Goal: Check status: Check status

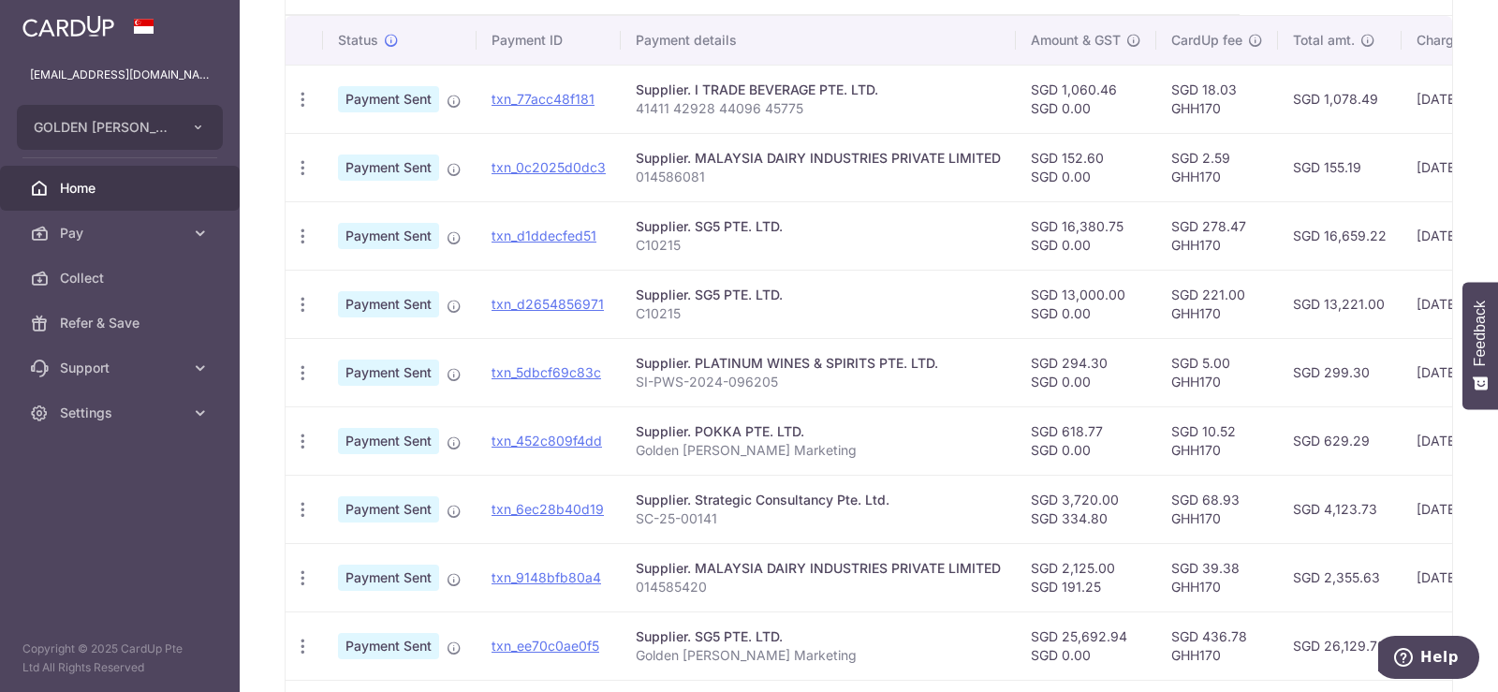
scroll to position [351, 0]
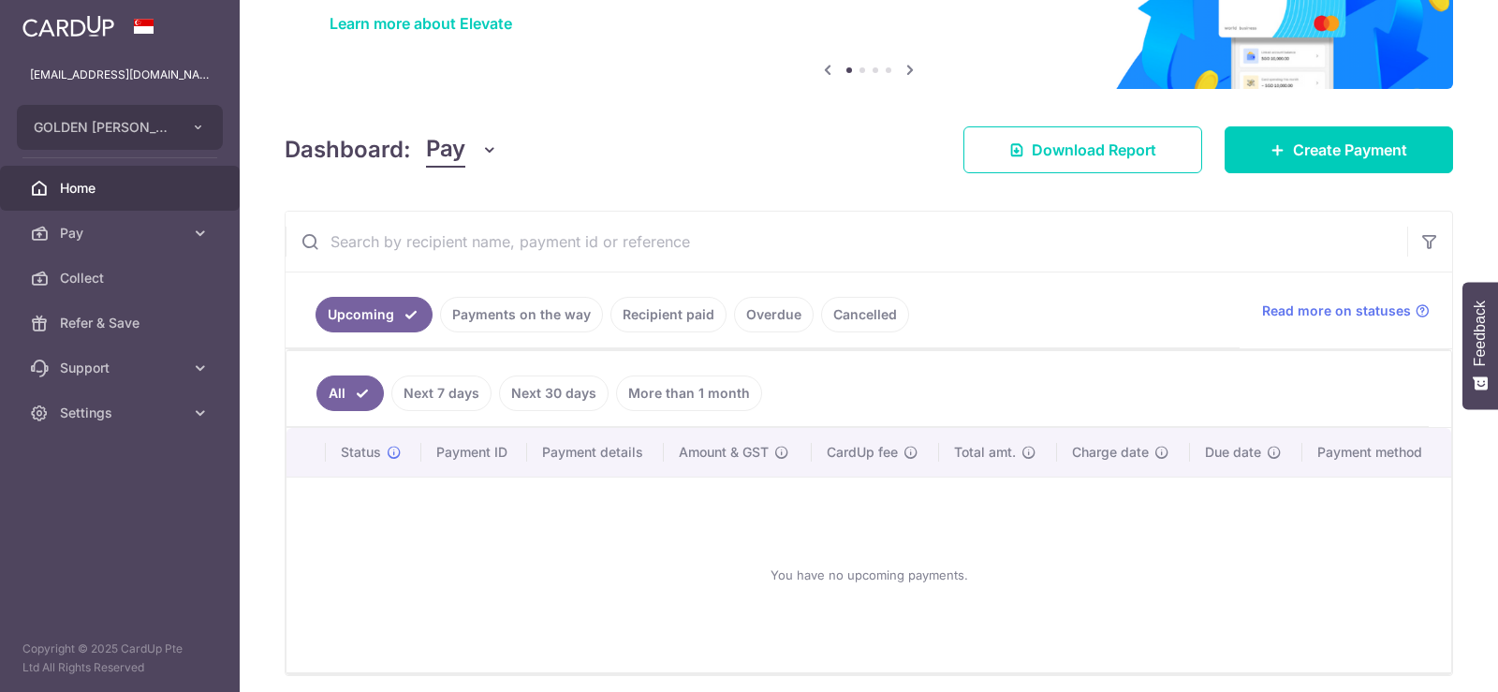
scroll to position [187, 0]
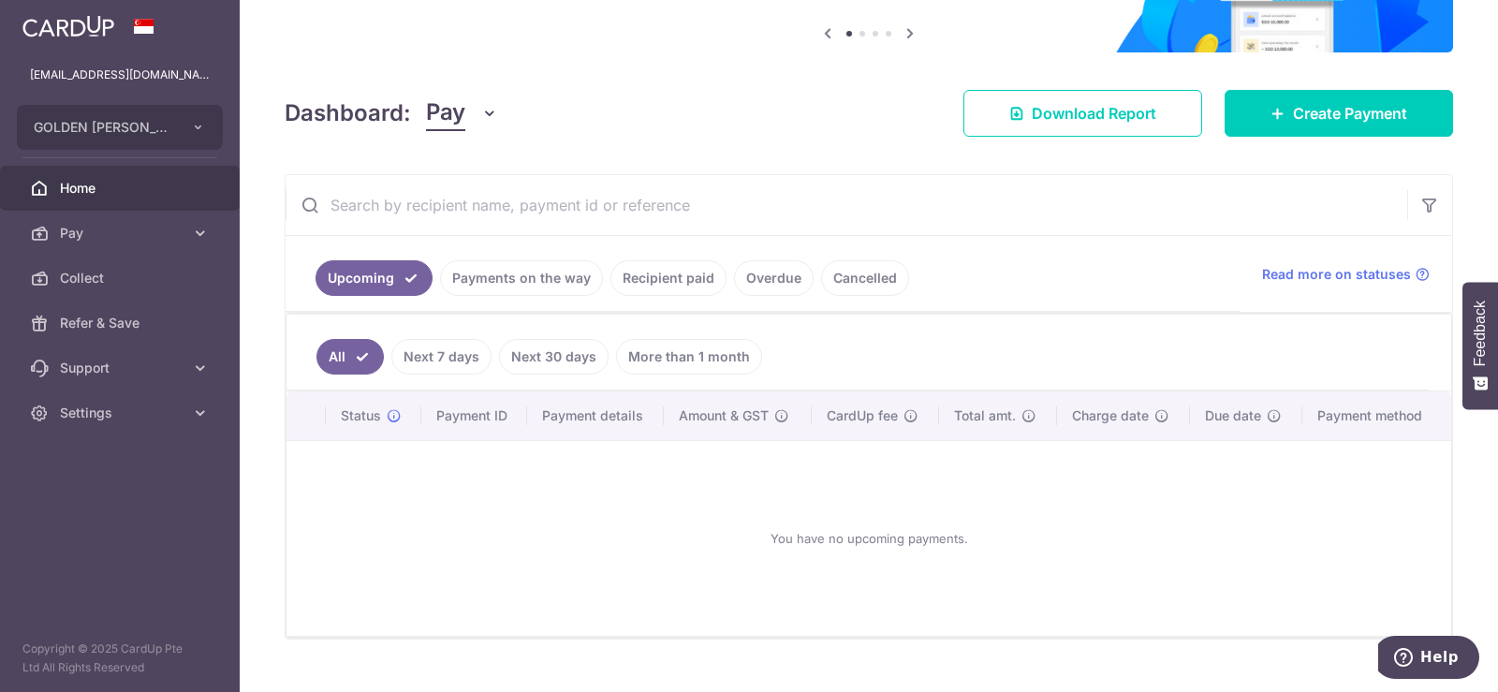
click at [548, 284] on link "Payments on the way" at bounding box center [521, 278] width 163 height 36
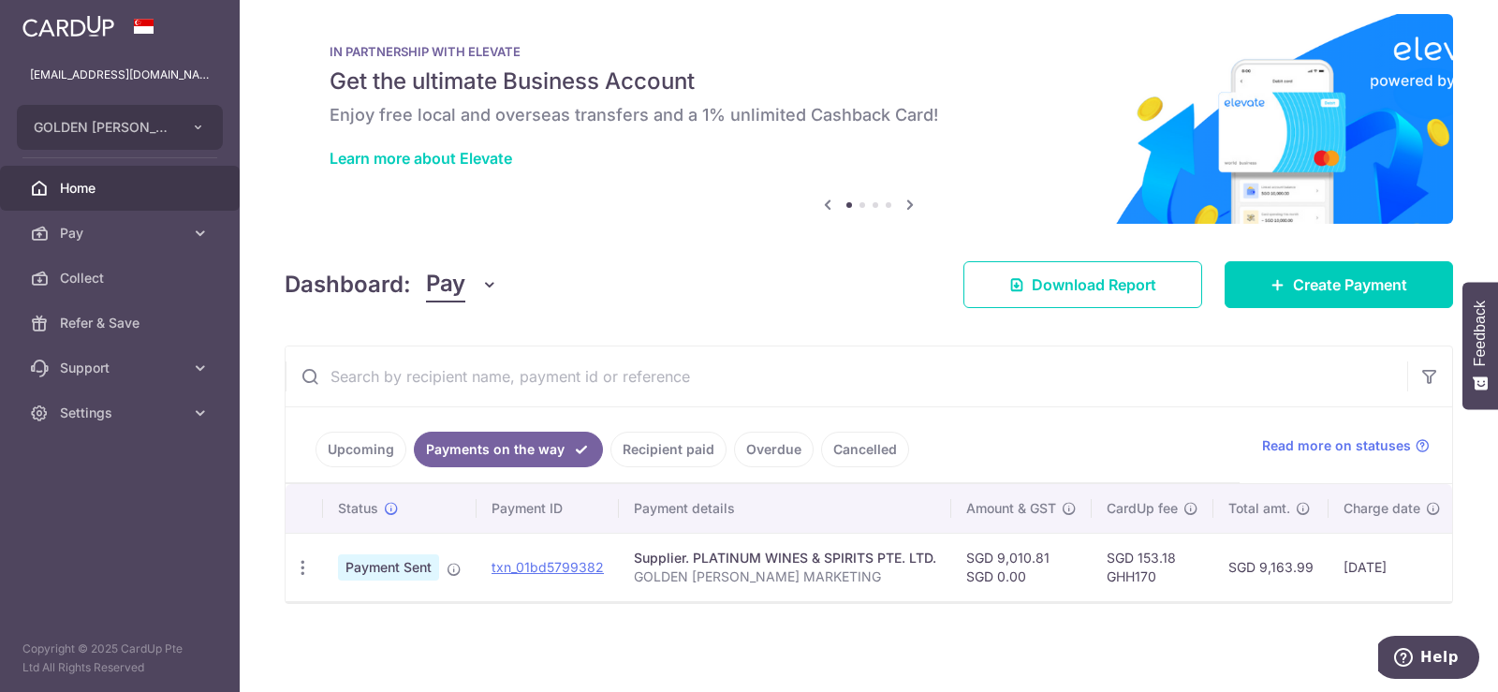
scroll to position [25, 0]
click at [691, 444] on link "Recipient paid" at bounding box center [668, 450] width 116 height 36
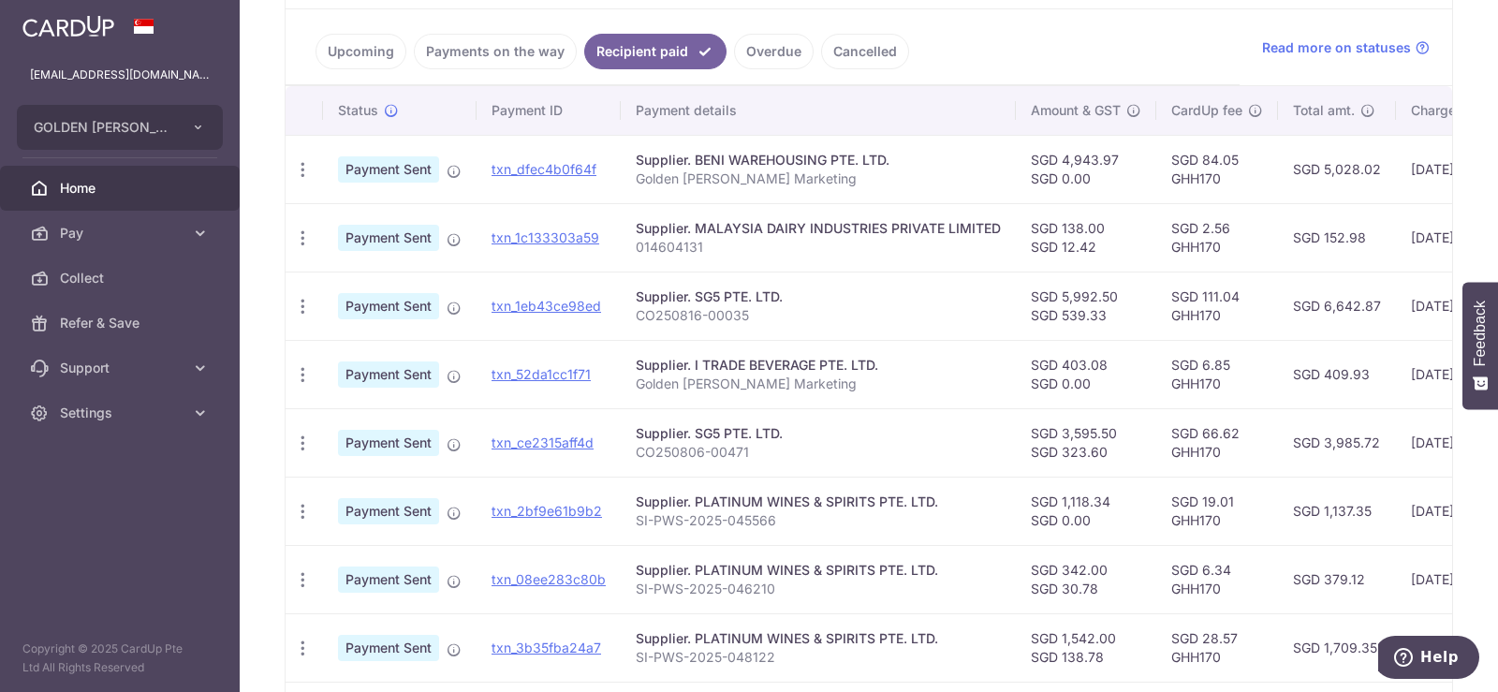
scroll to position [468, 0]
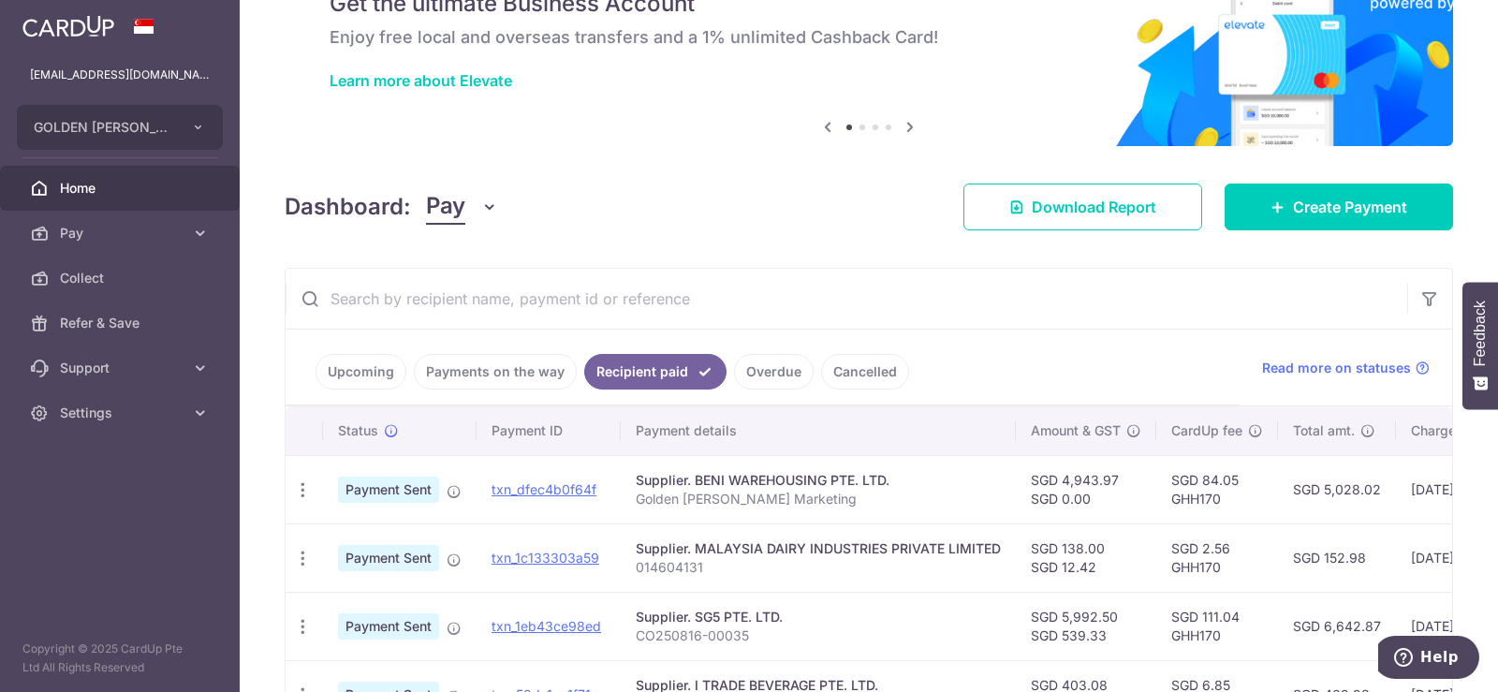
click at [869, 382] on link "Cancelled" at bounding box center [865, 372] width 88 height 36
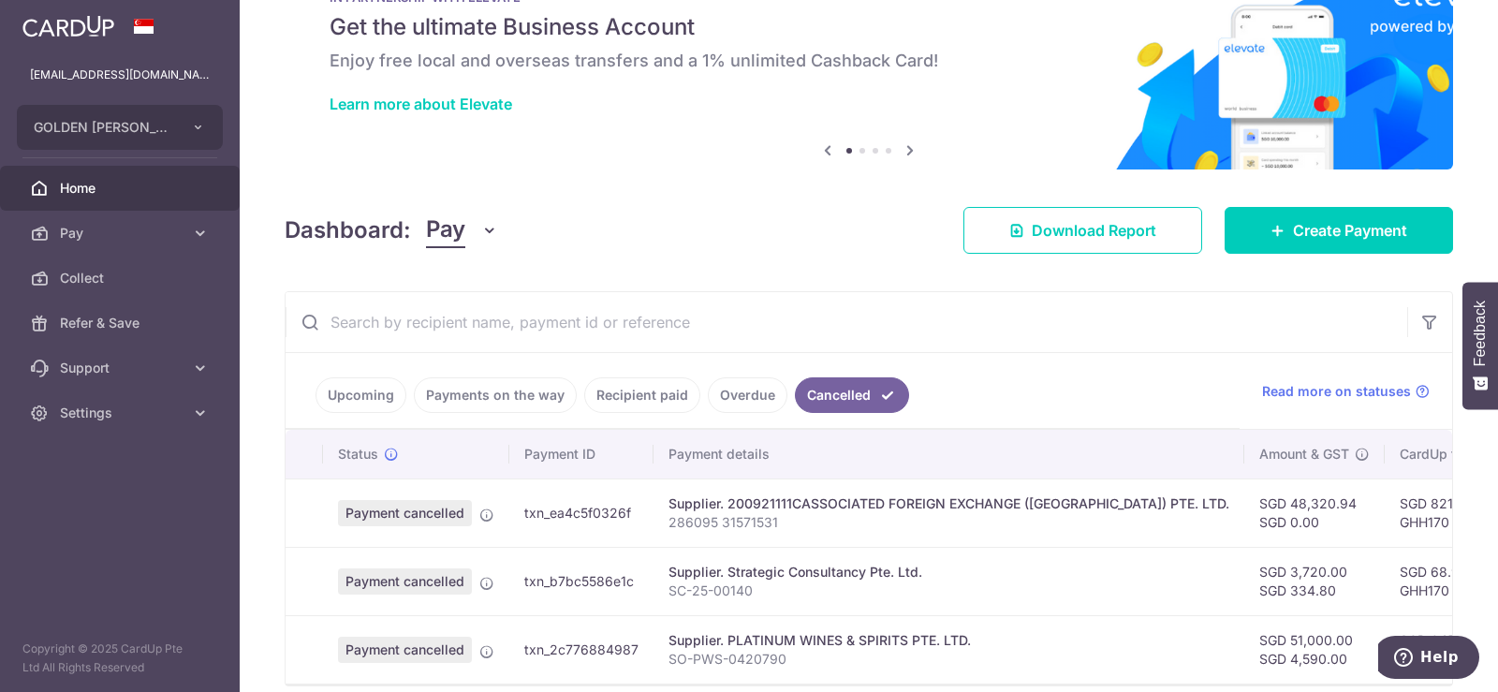
scroll to position [94, 0]
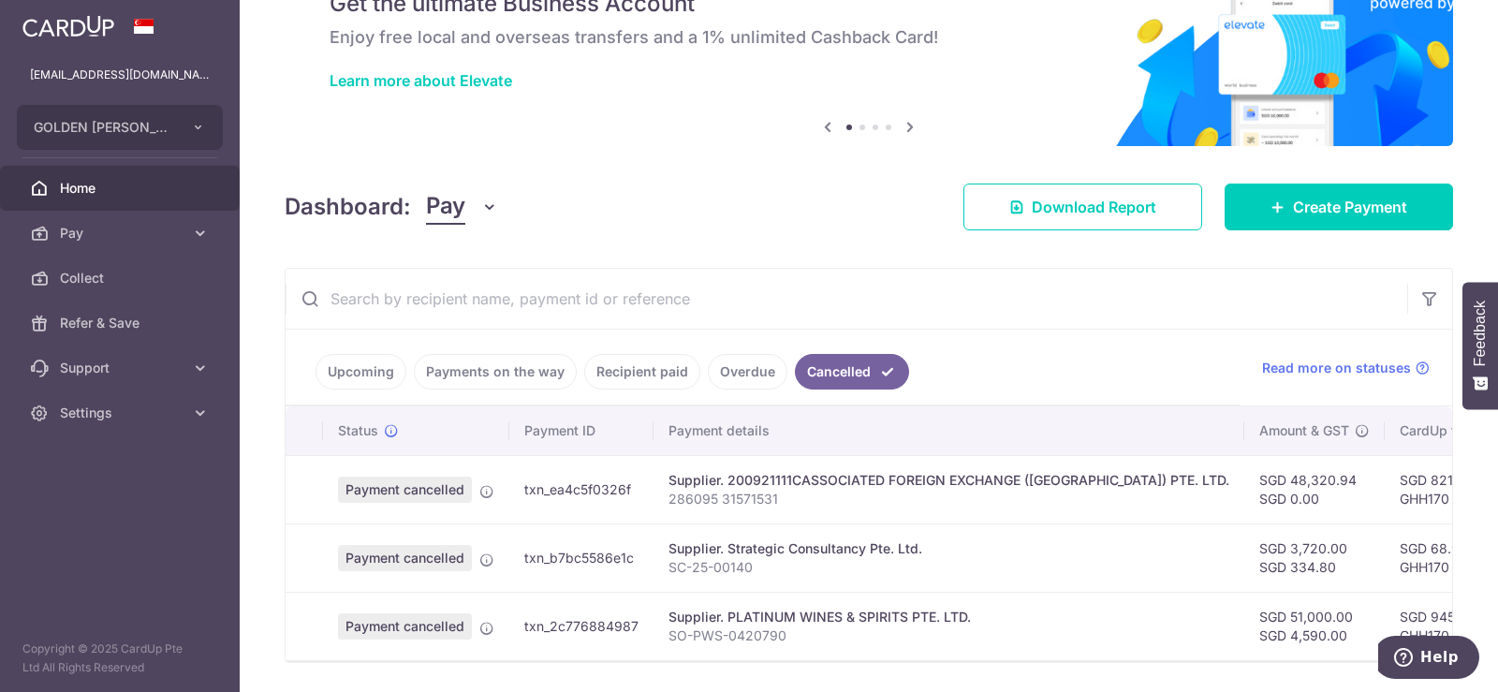
click at [732, 365] on link "Overdue" at bounding box center [748, 372] width 80 height 36
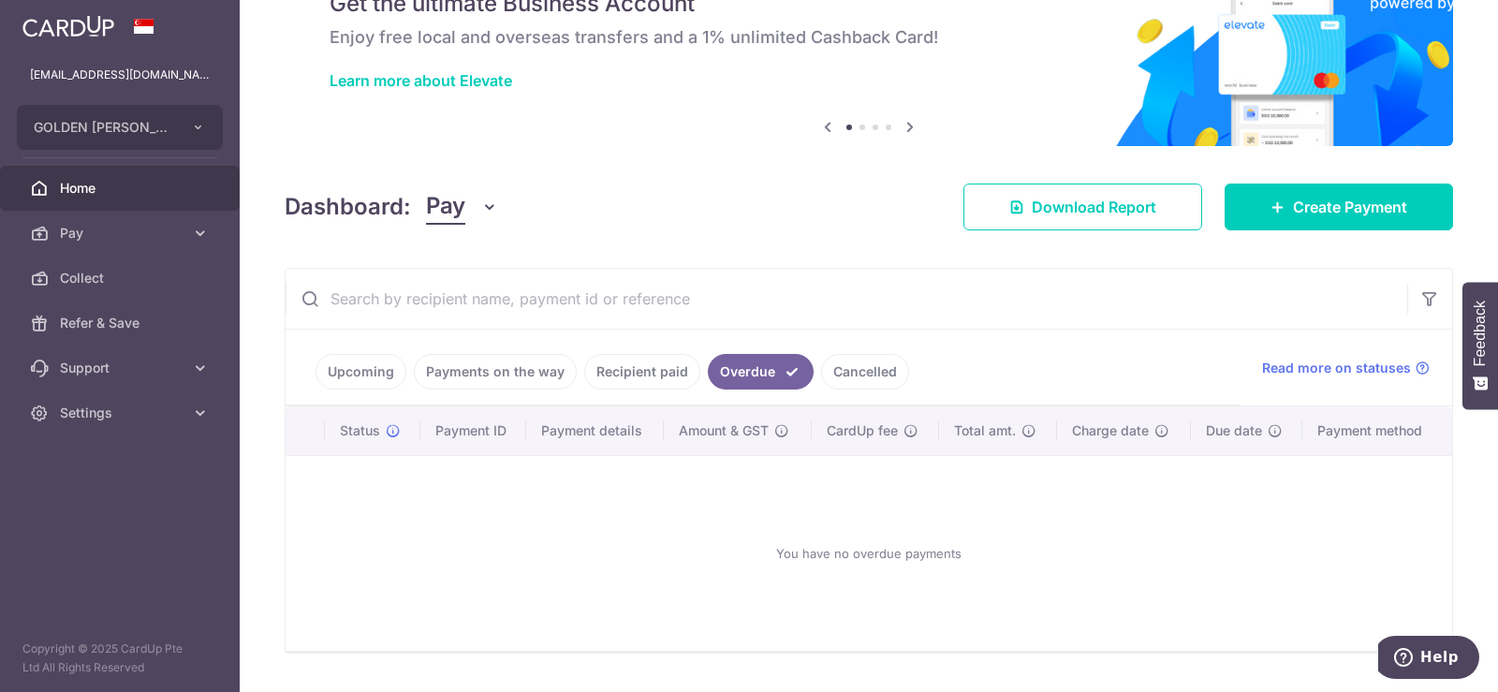
click at [859, 370] on link "Cancelled" at bounding box center [865, 372] width 88 height 36
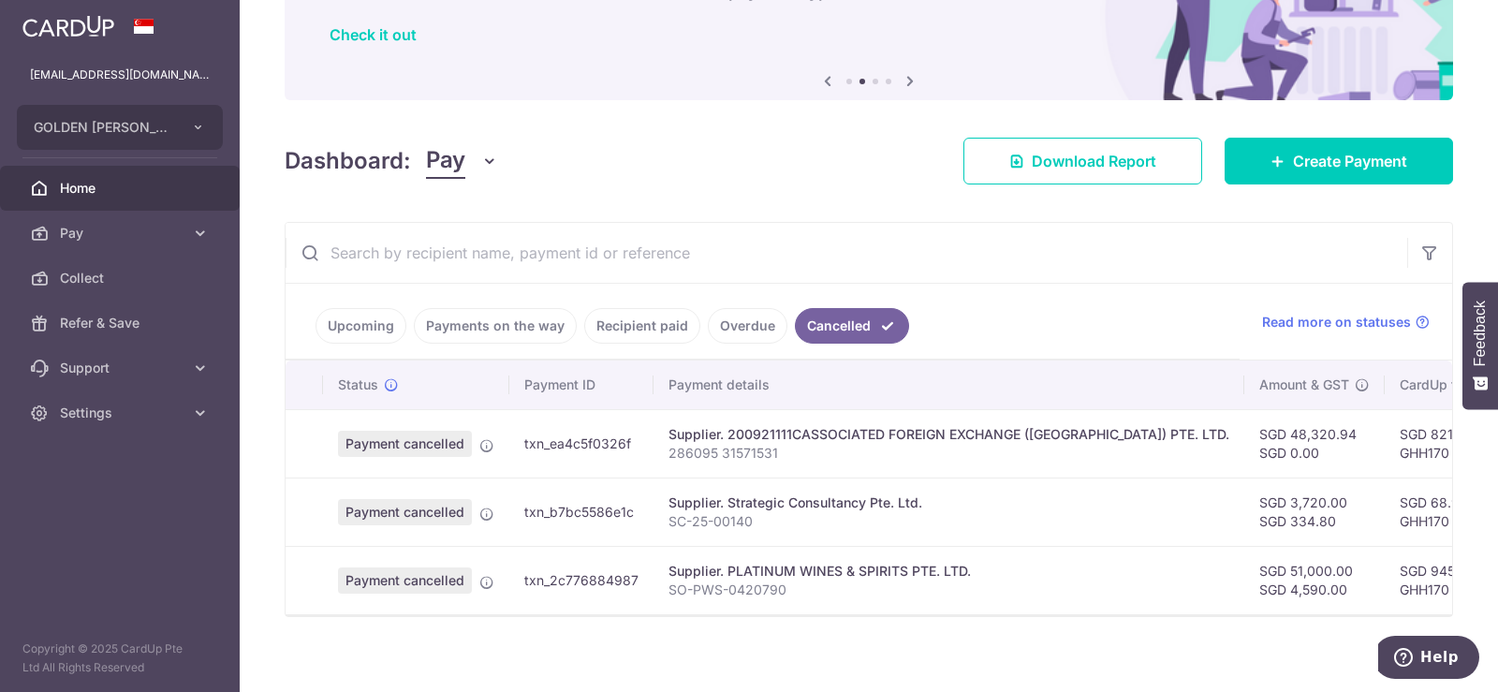
scroll to position [162, 0]
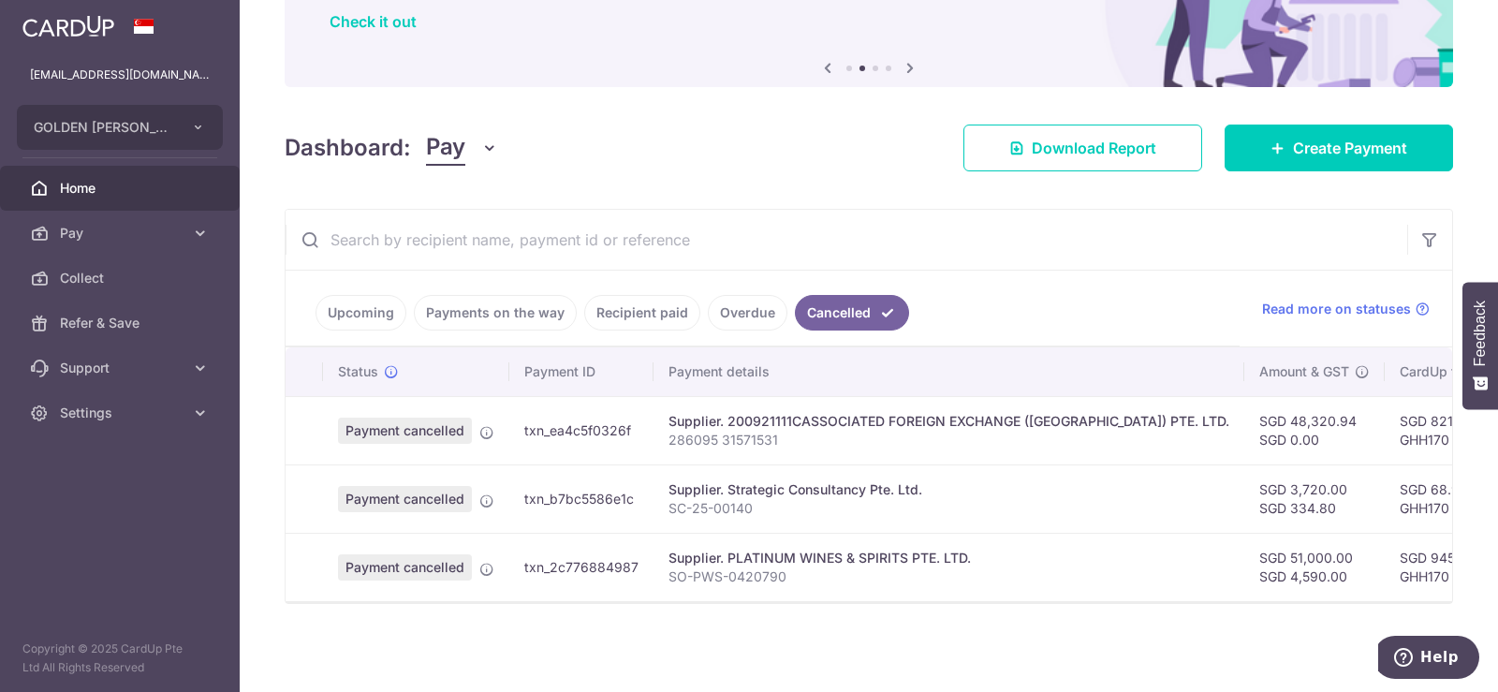
click at [753, 310] on link "Overdue" at bounding box center [748, 313] width 80 height 36
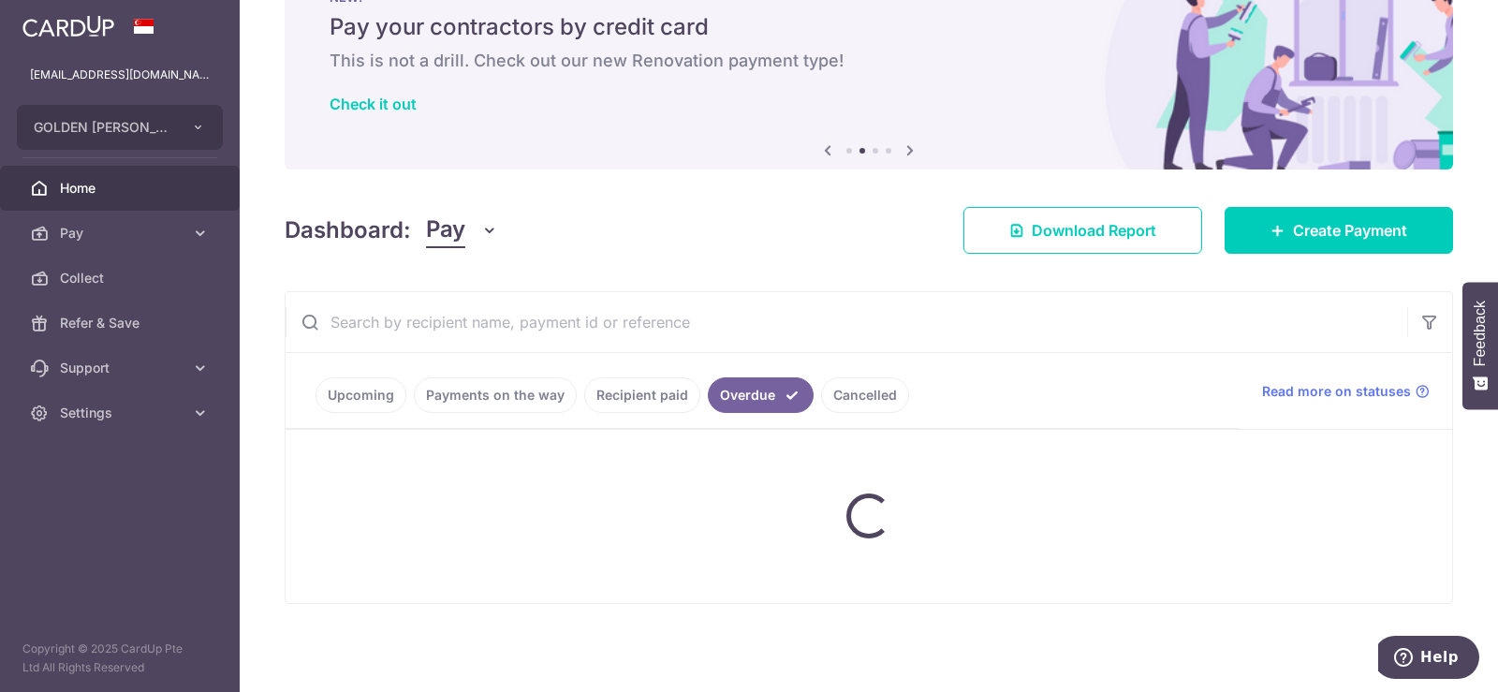
scroll to position [143, 0]
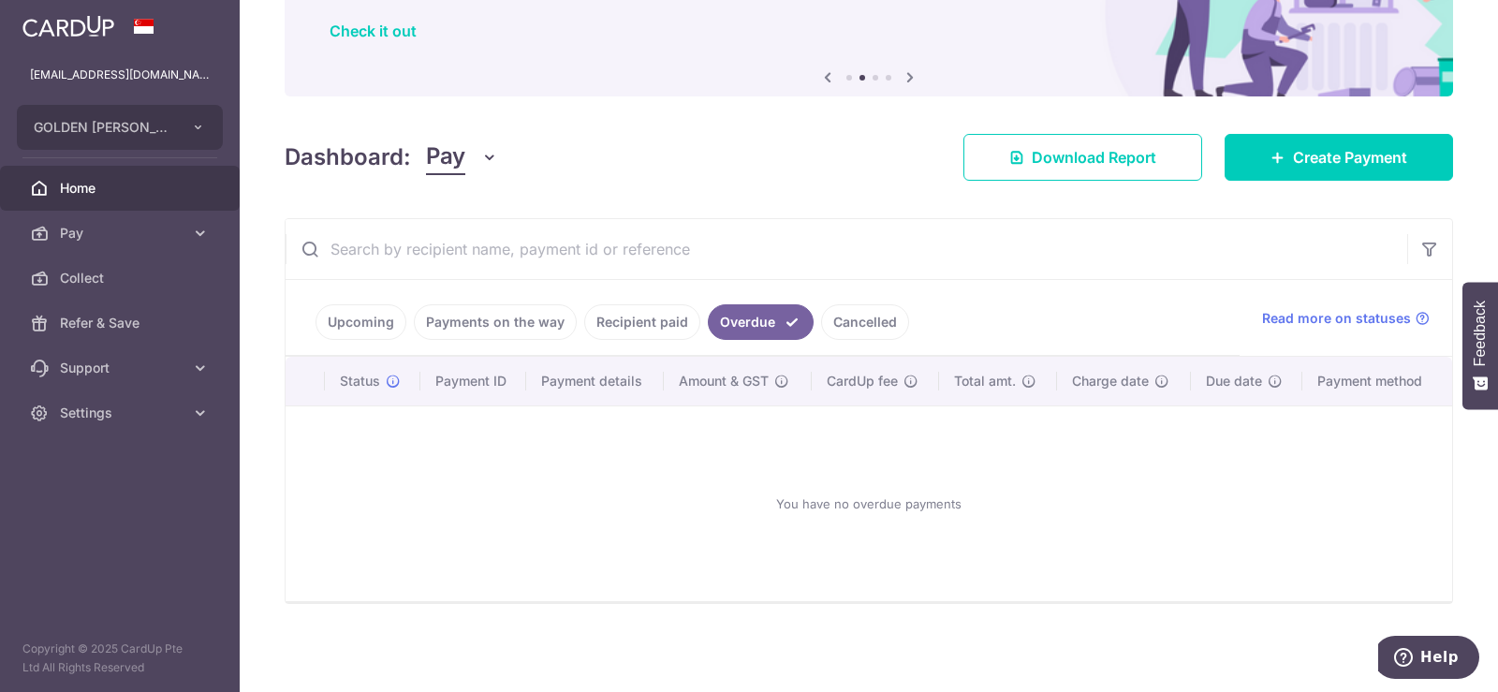
click at [636, 316] on link "Recipient paid" at bounding box center [642, 322] width 116 height 36
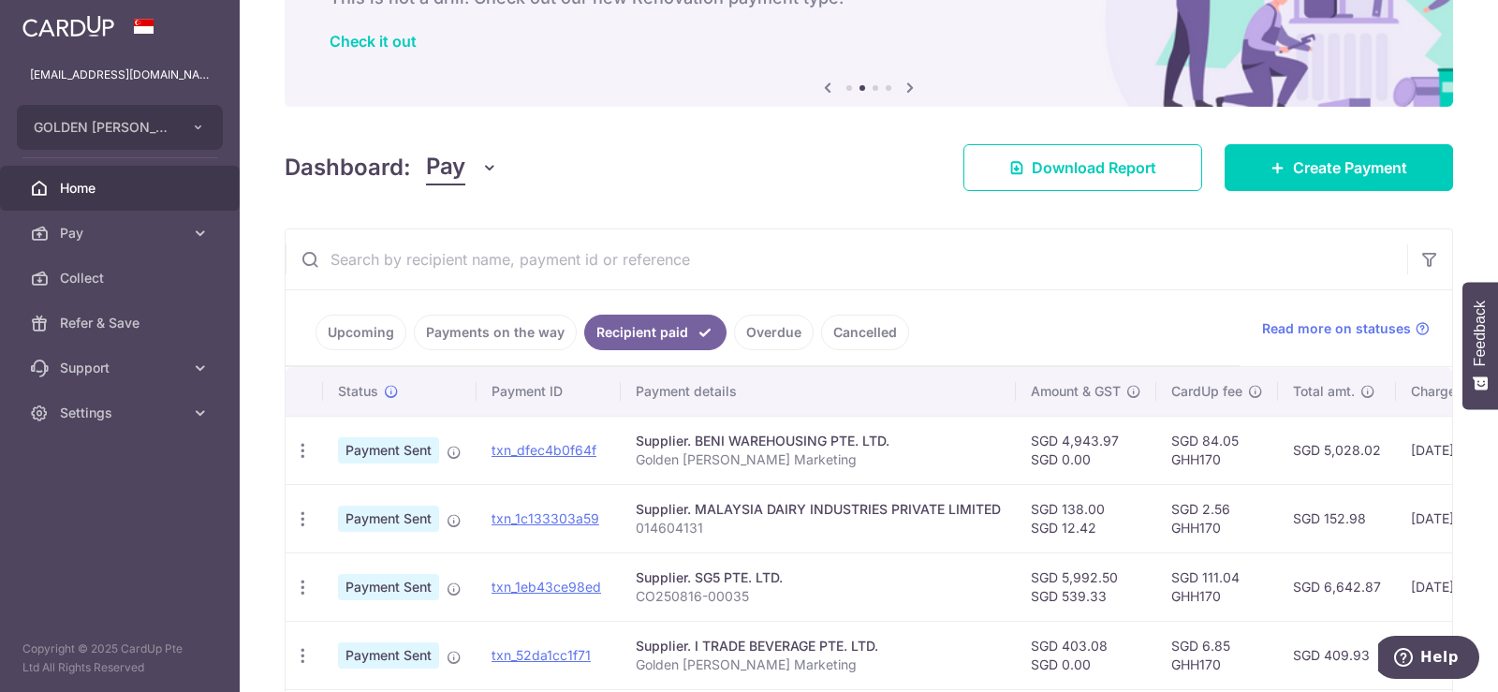
scroll to position [30, 0]
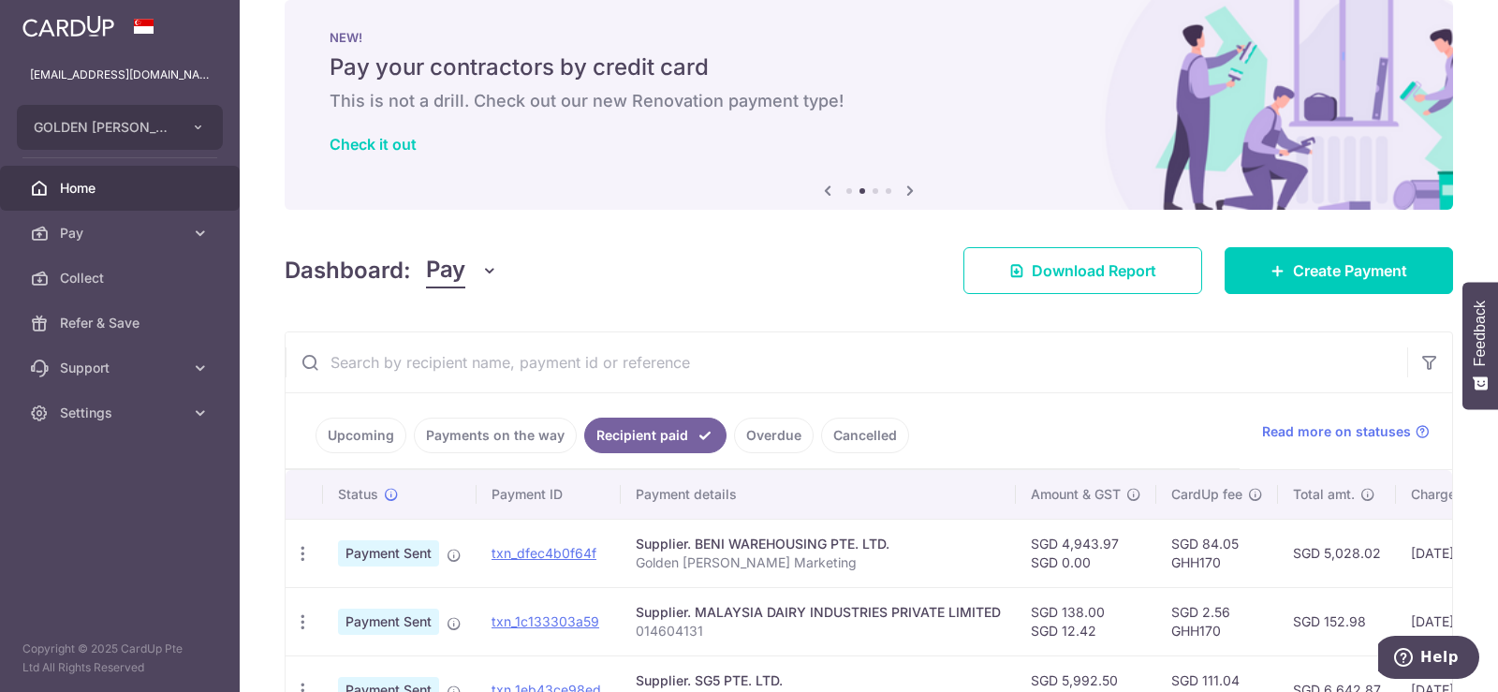
click at [521, 439] on link "Payments on the way" at bounding box center [495, 436] width 163 height 36
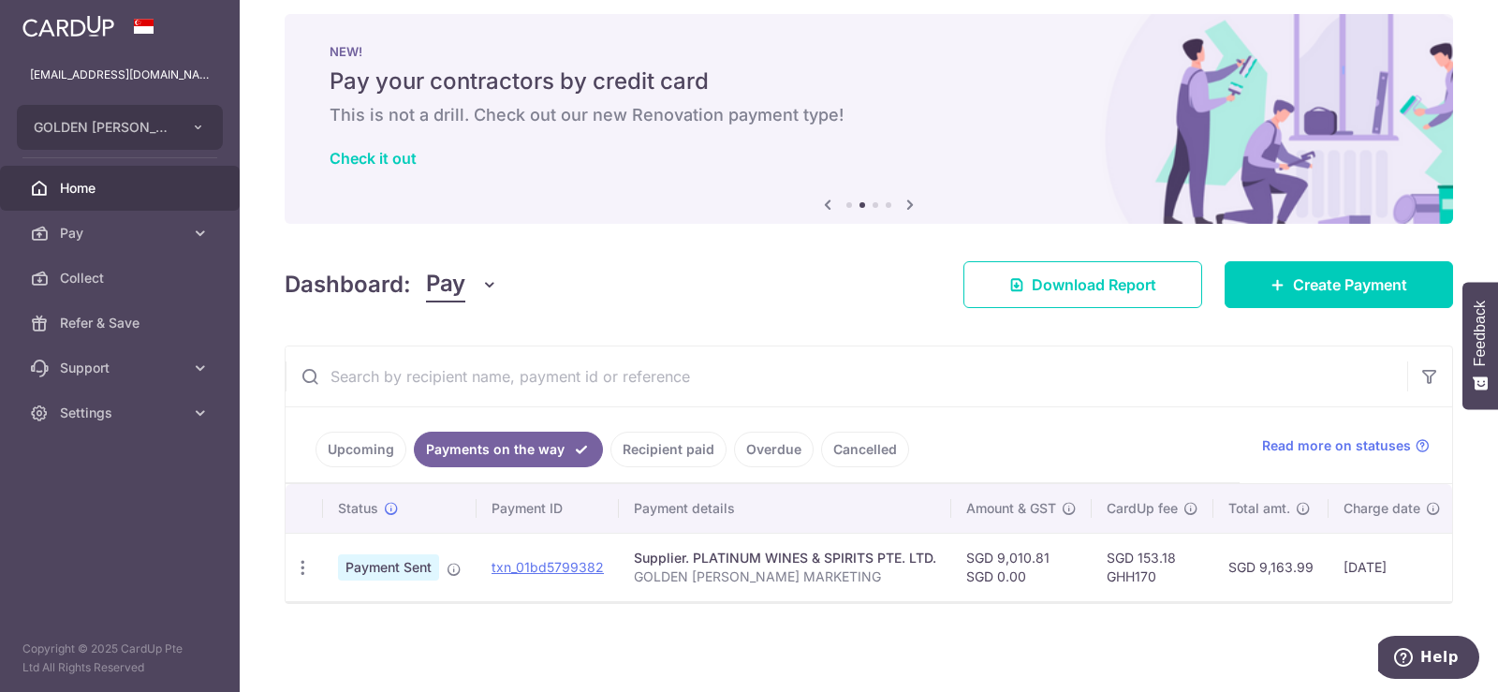
scroll to position [25, 0]
click at [342, 437] on link "Upcoming" at bounding box center [361, 450] width 91 height 36
